Goal: Find specific page/section: Find specific page/section

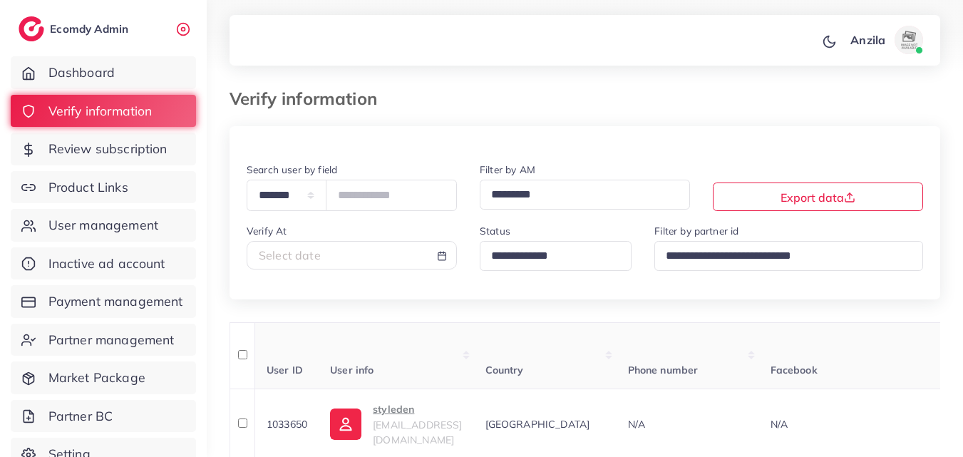
click at [554, 26] on div "Anzila Profile Log out" at bounding box center [585, 40] width 711 height 47
click at [597, 29] on div "Anzila Profile Log out" at bounding box center [585, 40] width 711 height 47
click at [542, 98] on div "Verify information" at bounding box center [493, 98] width 551 height 21
click at [559, 134] on div at bounding box center [585, 143] width 711 height 35
click at [140, 182] on link "Product Links" at bounding box center [103, 187] width 185 height 33
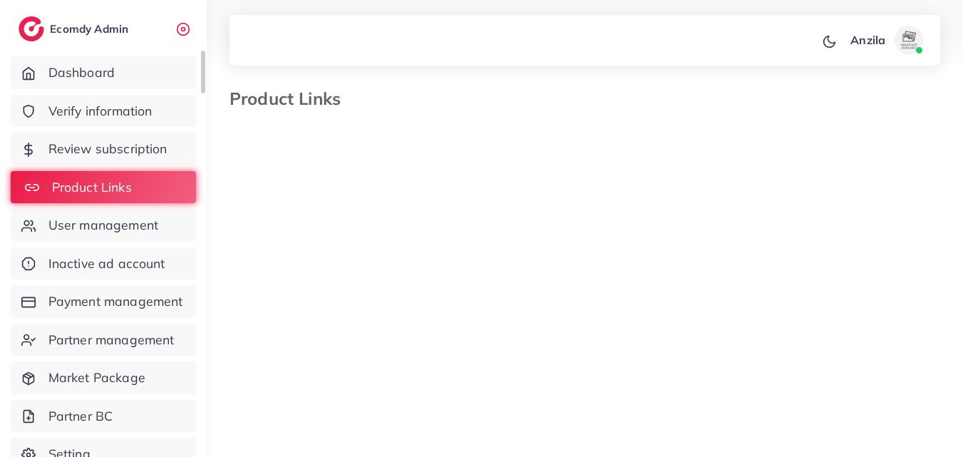
select select "*********"
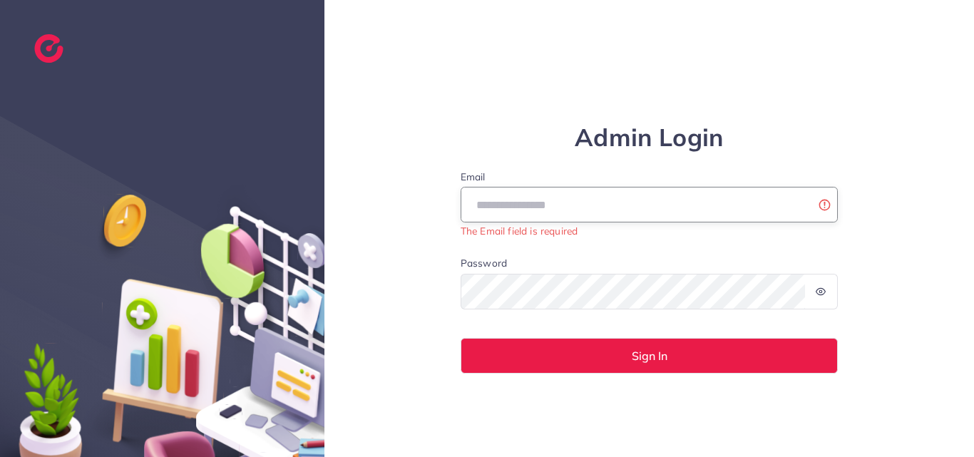
click at [533, 215] on input "Email" at bounding box center [650, 205] width 378 height 36
